Goal: Task Accomplishment & Management: Manage account settings

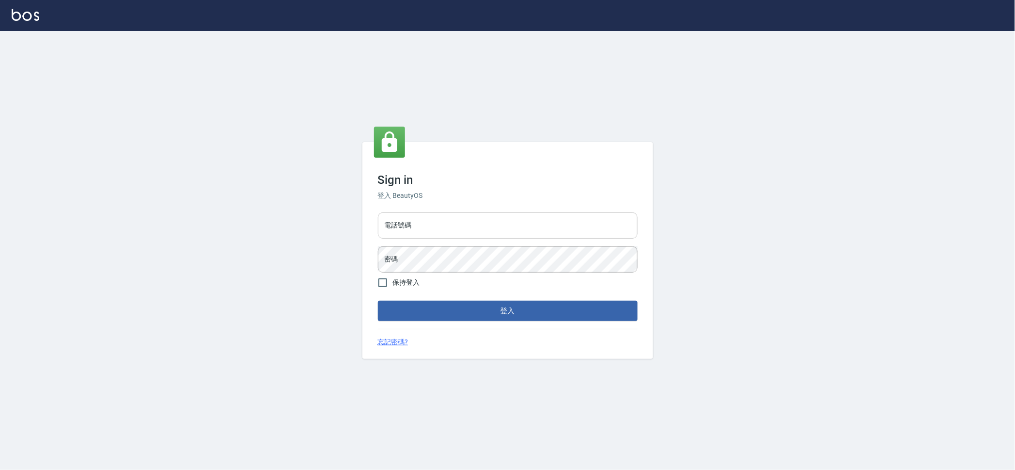
click at [529, 218] on input "電話號碼" at bounding box center [508, 225] width 260 height 26
type input "0928072846"
click at [378, 300] on button "登入" at bounding box center [508, 310] width 260 height 20
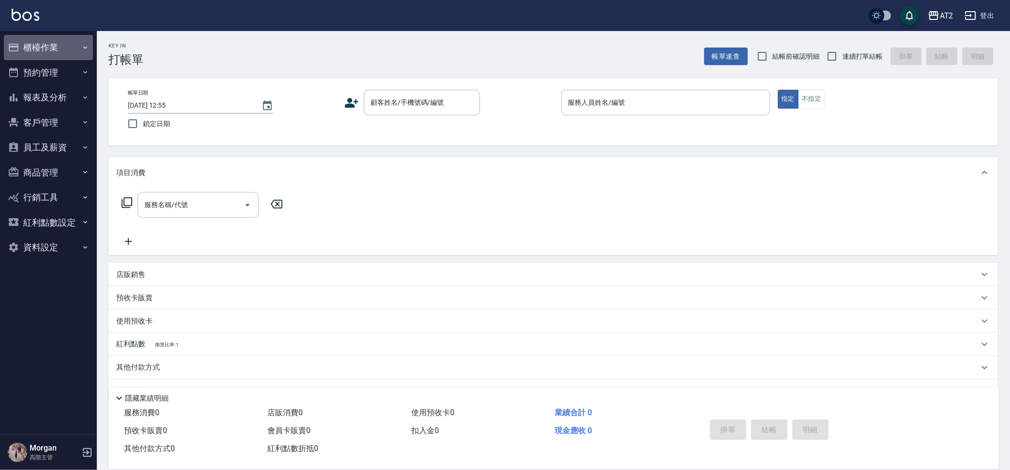
click at [78, 47] on button "櫃檯作業" at bounding box center [48, 47] width 89 height 25
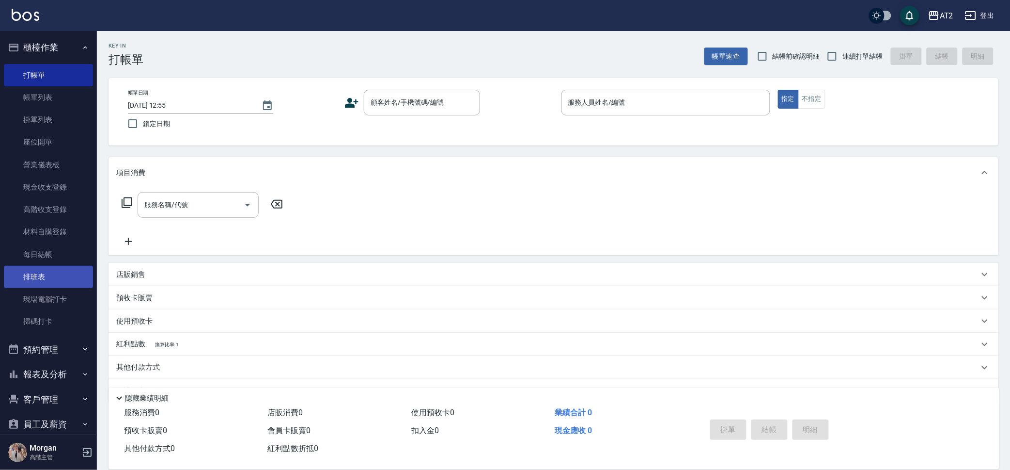
click at [62, 276] on link "排班表" at bounding box center [48, 277] width 89 height 22
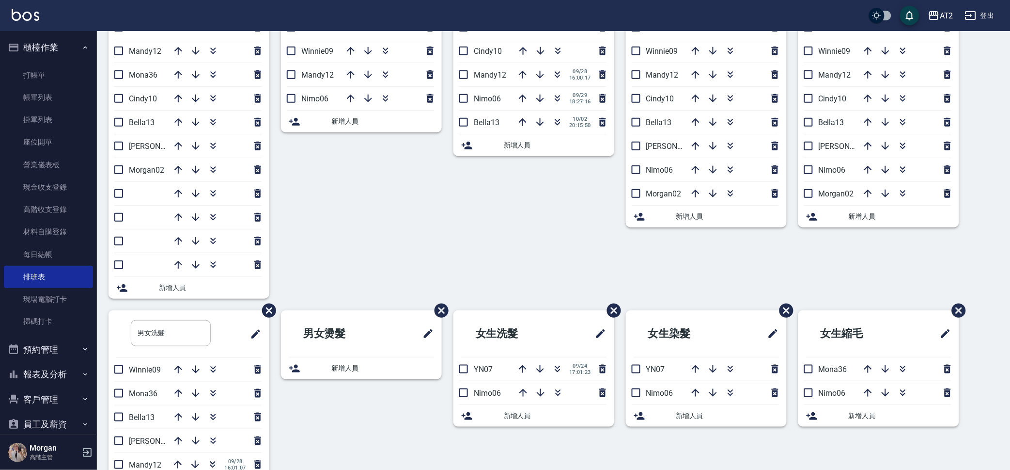
scroll to position [121, 0]
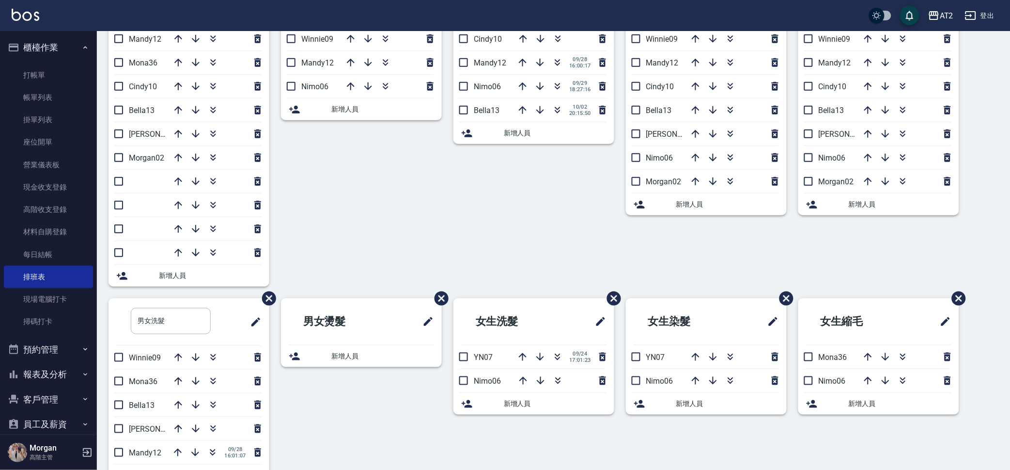
click at [434, 197] on div "女生燙髮 直/捲 YN07 Winnie09 Mandy12 Nimo06 新增人員" at bounding box center [355, 127] width 173 height 342
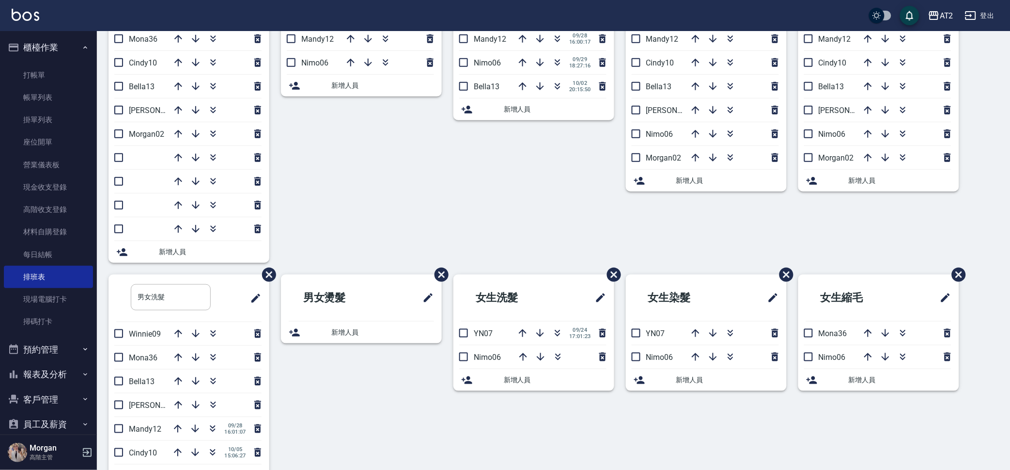
scroll to position [176, 0]
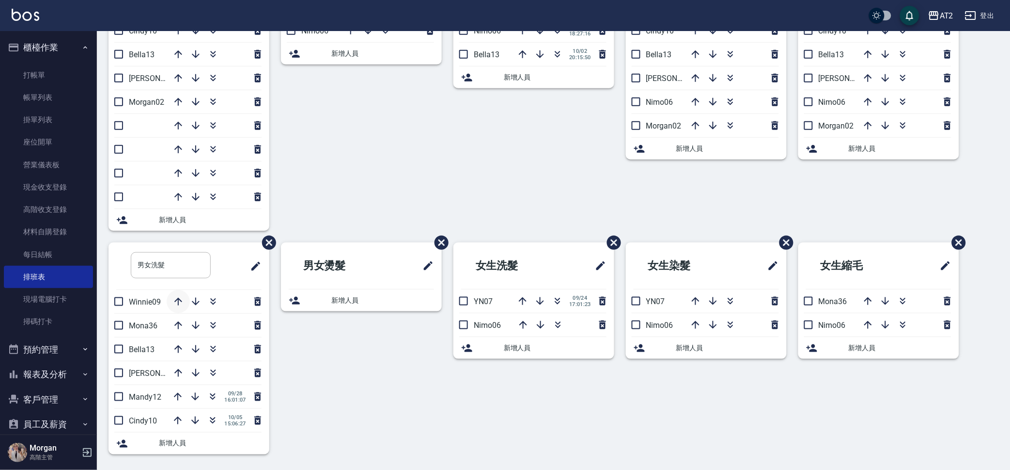
click at [175, 301] on icon "button" at bounding box center [179, 302] width 12 height 12
